Goal: Task Accomplishment & Management: Manage account settings

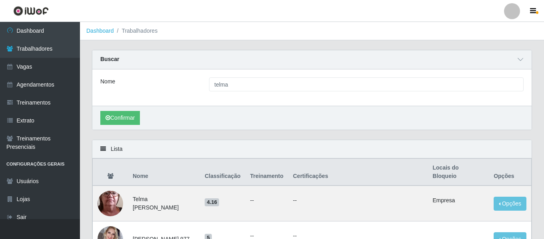
scroll to position [40, 0]
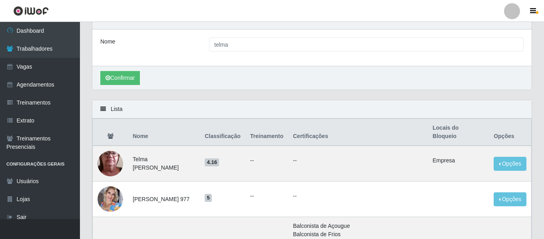
click at [512, 13] on div at bounding box center [512, 11] width 16 height 16
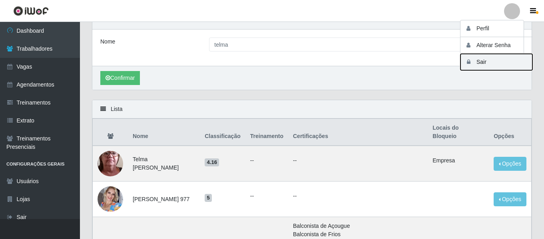
click at [483, 56] on button "Sair" at bounding box center [496, 62] width 72 height 16
